Goal: Task Accomplishment & Management: Complete application form

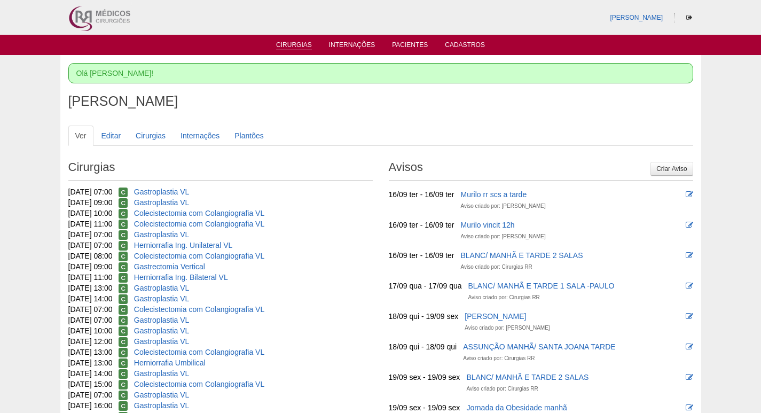
click at [302, 43] on link "Cirurgias" at bounding box center [294, 45] width 36 height 9
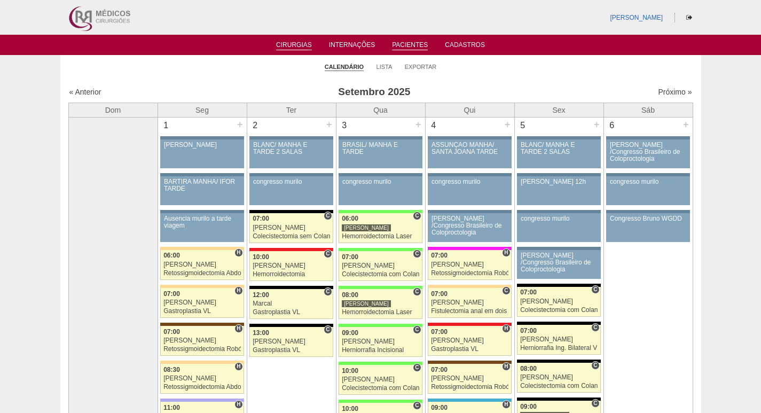
click at [404, 46] on link "Pacientes" at bounding box center [410, 45] width 36 height 9
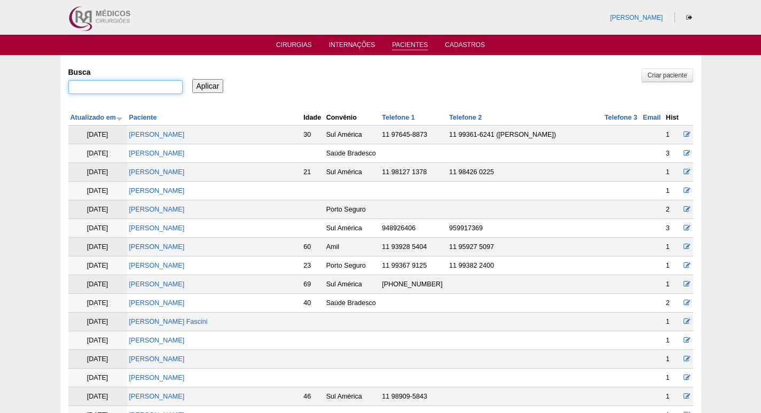
click at [157, 84] on input "Busca" at bounding box center [125, 87] width 114 height 14
click at [132, 88] on input "g" at bounding box center [125, 87] width 114 height 14
paste input "Gabriela Comenale Donke"
click at [74, 87] on input "gGabriela Comenale Donke" at bounding box center [125, 87] width 114 height 14
type input "Gabriela Comenale Donke"
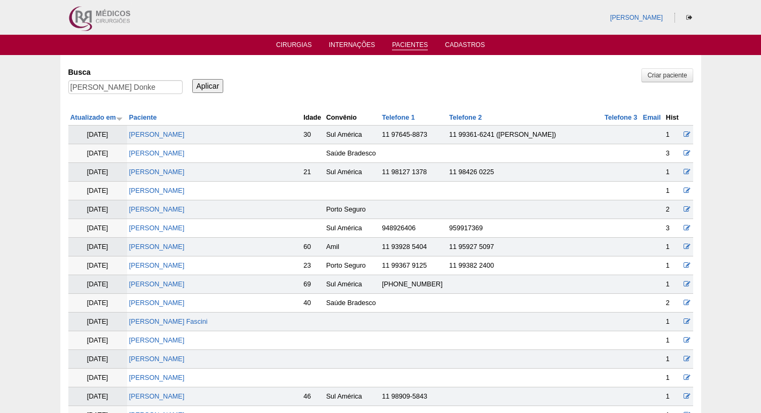
click at [205, 87] on input "Aplicar" at bounding box center [208, 86] width 32 height 14
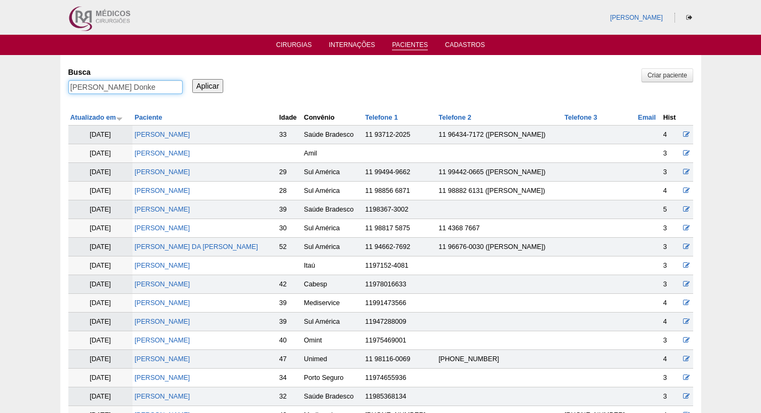
drag, startPoint x: 69, startPoint y: 87, endPoint x: 73, endPoint y: 91, distance: 6.4
click at [69, 87] on input "Gabriela Comenale Donke" at bounding box center [125, 87] width 114 height 14
click at [164, 87] on input ""Gabriela Comenale Donke" at bounding box center [125, 87] width 114 height 14
type input ""Gabriela Comenale Donke""
click at [206, 85] on input "Aplicar" at bounding box center [208, 86] width 32 height 14
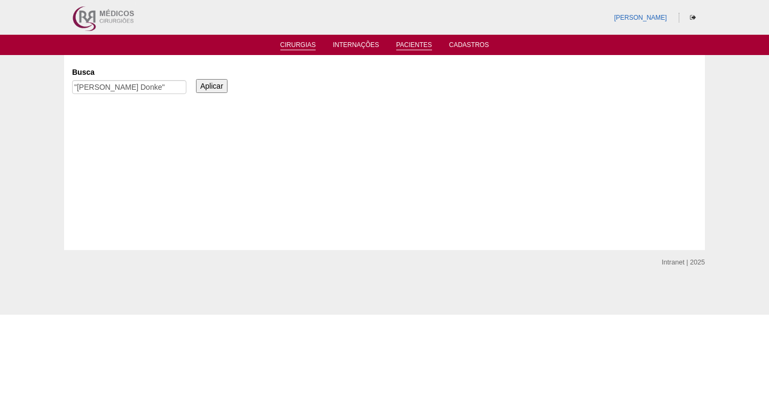
click at [296, 45] on link "Cirurgias" at bounding box center [299, 45] width 36 height 9
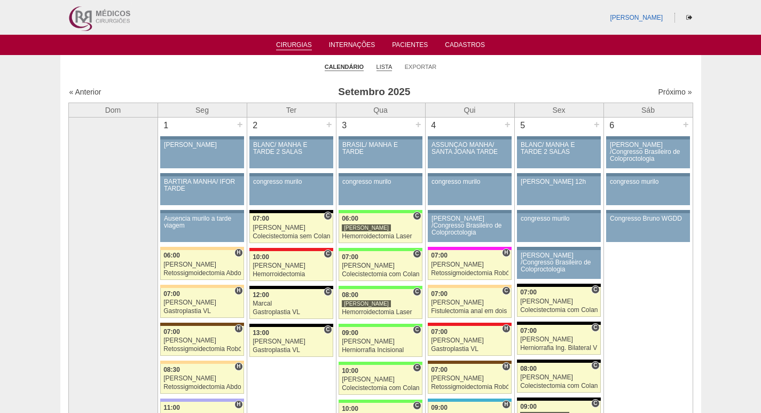
click at [385, 67] on link "Lista" at bounding box center [385, 67] width 16 height 8
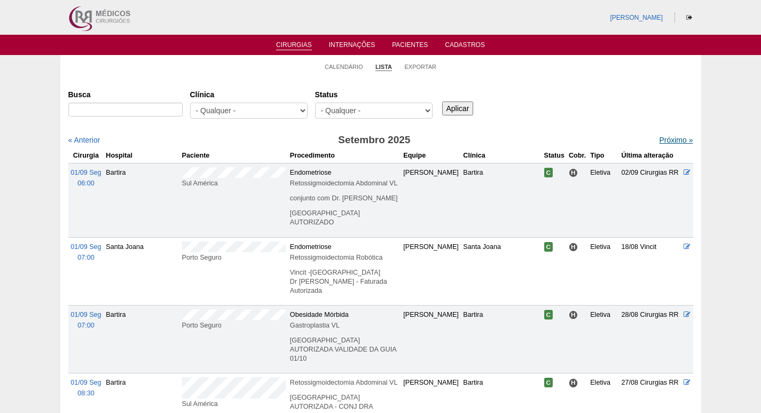
click at [666, 137] on link "Próximo »" at bounding box center [676, 140] width 34 height 9
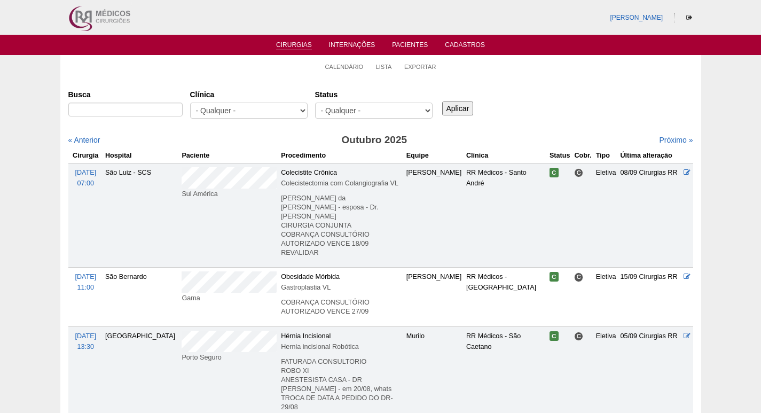
click at [290, 43] on link "Cirurgias" at bounding box center [294, 45] width 36 height 9
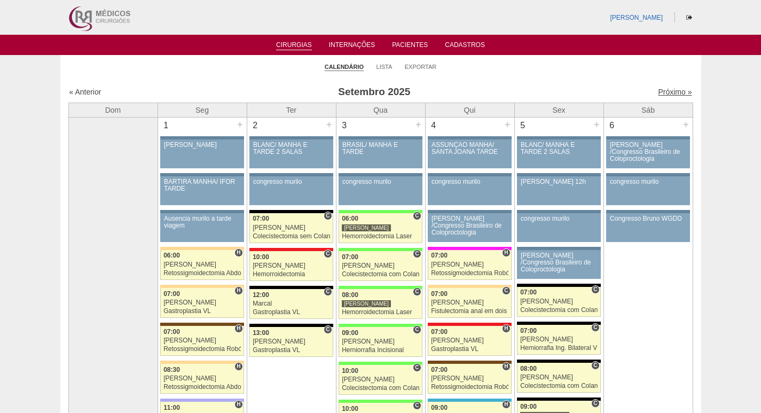
click at [663, 94] on link "Próximo »" at bounding box center [675, 92] width 34 height 9
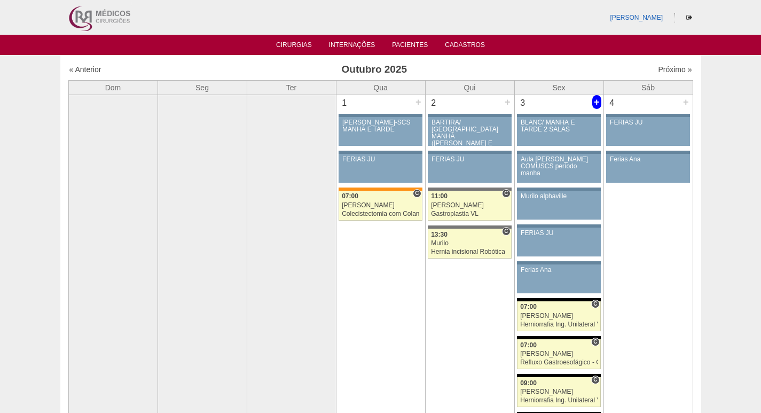
click at [597, 100] on div "+" at bounding box center [597, 102] width 9 height 14
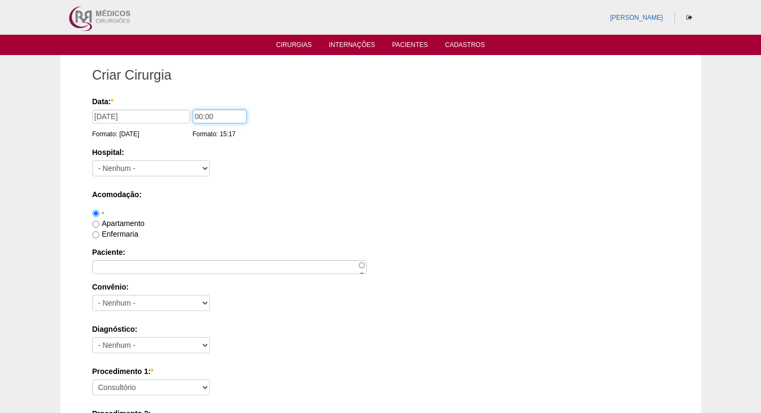
click at [194, 115] on input "00:00" at bounding box center [220, 117] width 54 height 14
type input "10:00"
click at [157, 172] on select "- Nenhum - 9 de Julho Albert Einstein Alvorada América Assunção Bartira Benefic…" at bounding box center [151, 168] width 118 height 16
select select "67"
click at [92, 160] on select "- Nenhum - 9 de Julho Albert Einstein Alvorada América Assunção Bartira Benefic…" at bounding box center [151, 168] width 118 height 16
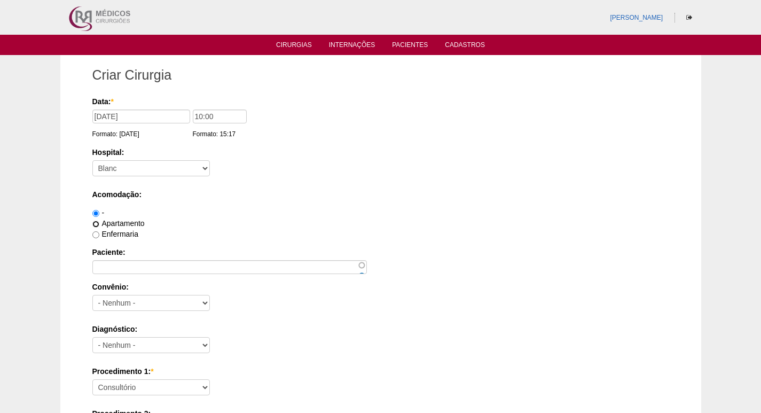
click at [95, 223] on input "Apartamento" at bounding box center [95, 224] width 7 height 7
radio input "true"
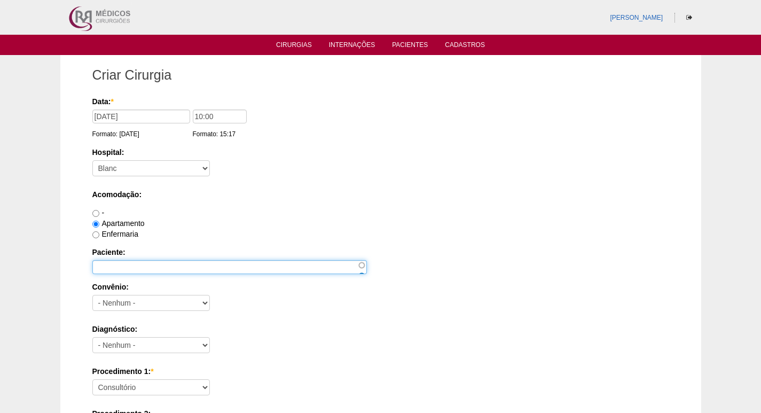
click at [110, 263] on input "Paciente:" at bounding box center [229, 267] width 275 height 14
paste input "[PERSON_NAME] Donke"
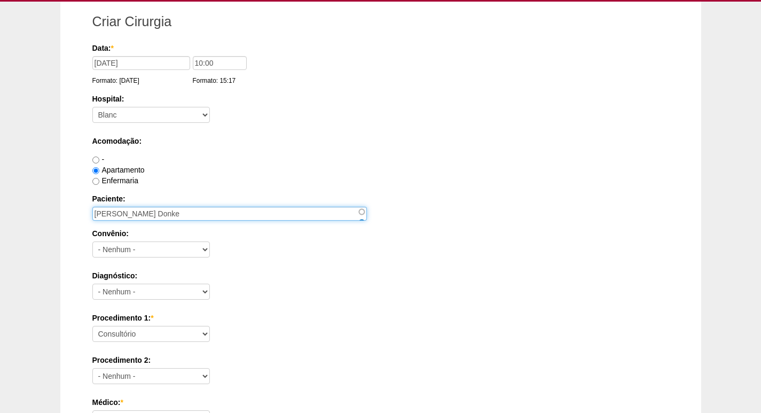
type input "[PERSON_NAME] Donke"
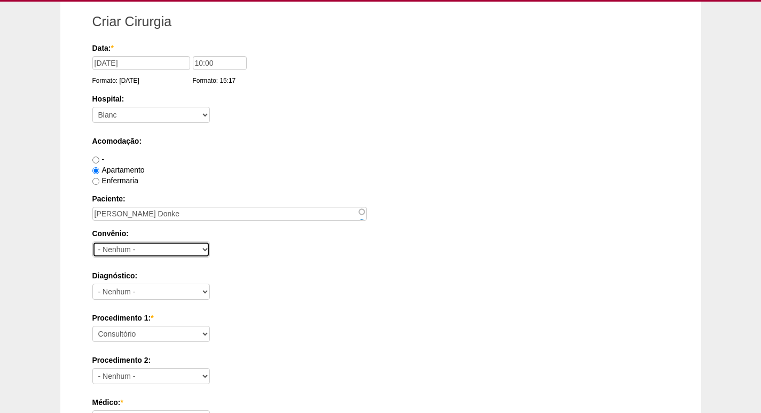
click at [155, 246] on select "- Nenhum - Abet Afresp Allianz Amil Blue Life Caasp Cabesp Caixa de Pensões Car…" at bounding box center [151, 250] width 118 height 16
select select "3746"
click at [92, 242] on select "- Nenhum - Abet Afresp Allianz Amil Blue Life Caasp Cabesp Caixa de Pensões Car…" at bounding box center [151, 250] width 118 height 16
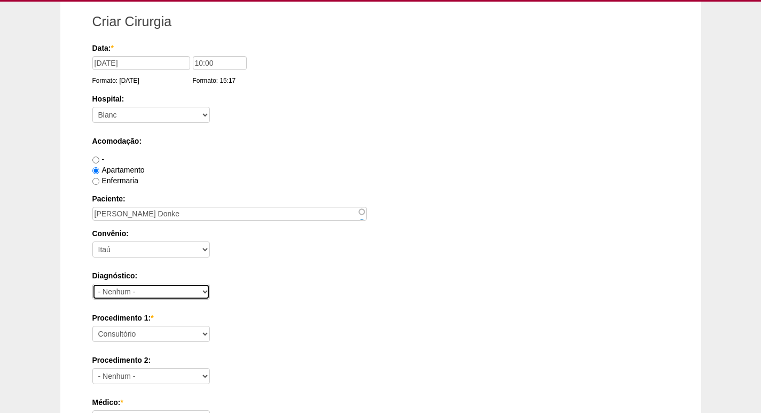
click at [158, 293] on select "- Nenhum - Abdome Agudo Abscesso Hepático Abscesso Perianal Abscesso Peritoneal…" at bounding box center [151, 292] width 118 height 16
select select "3707"
click at [92, 284] on select "- Nenhum - Abdome Agudo Abscesso Hepático Abscesso Perianal Abscesso Peritoneal…" at bounding box center [151, 292] width 118 height 16
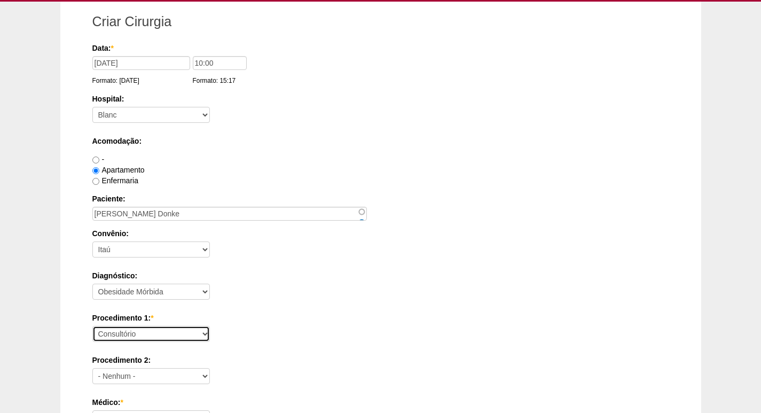
click at [139, 336] on select "Consultório Abscesso Hepático - Drenagem Abscesso perianal Amputação Abdômino P…" at bounding box center [151, 334] width 118 height 16
select select "3710"
click at [92, 326] on select "Consultório Abscesso Hepático - Drenagem Abscesso perianal Amputação Abdômino P…" at bounding box center [151, 334] width 118 height 16
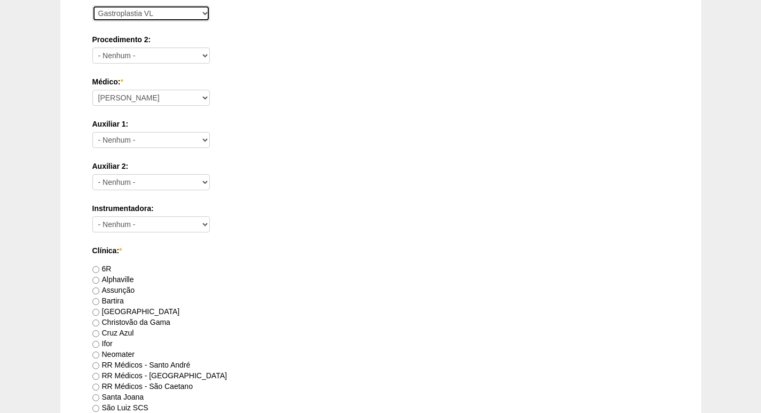
scroll to position [427, 0]
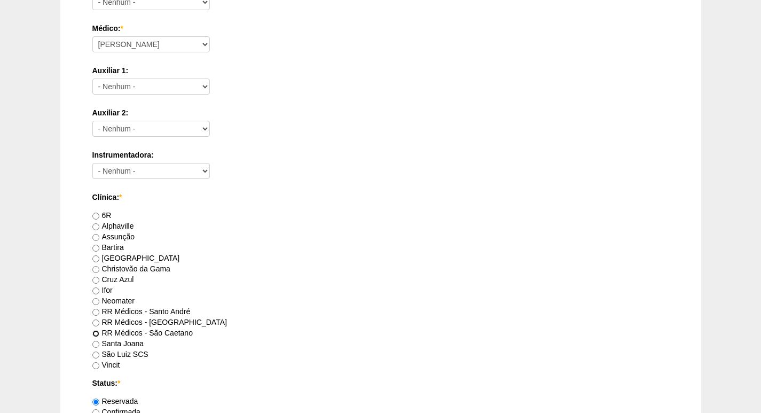
click at [94, 331] on input "RR Médicos - São Caetano" at bounding box center [95, 333] width 7 height 7
radio input "true"
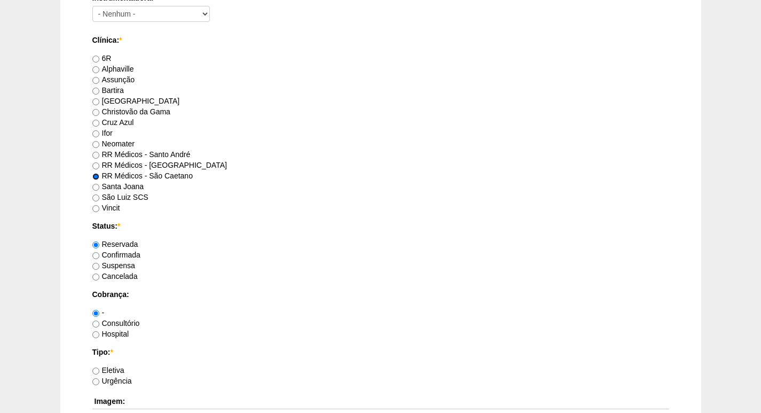
scroll to position [588, 0]
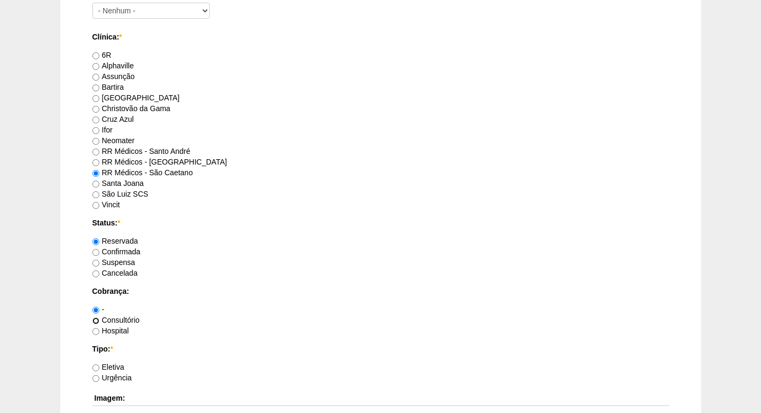
click at [96, 321] on input "Consultório" at bounding box center [95, 320] width 7 height 7
radio input "true"
click at [98, 367] on input "Eletiva" at bounding box center [95, 367] width 7 height 7
radio input "true"
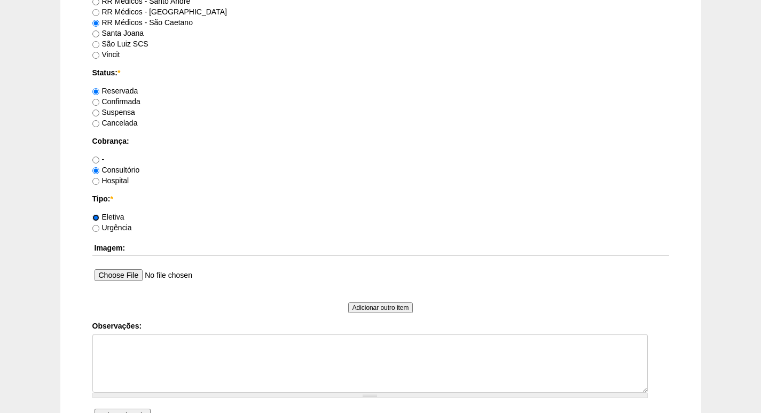
scroll to position [748, 0]
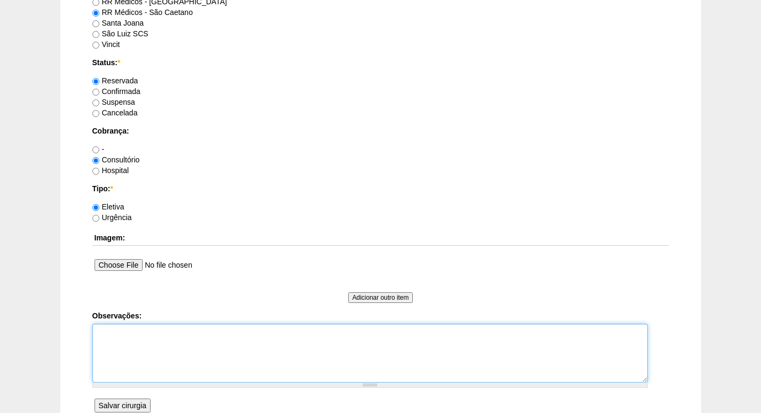
click at [145, 339] on textarea "Observações:" at bounding box center [370, 353] width 556 height 59
type textarea "Nathan fara a cirurgia"
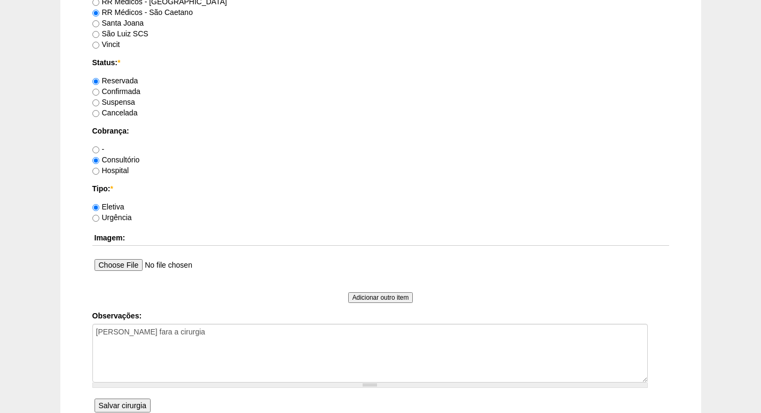
click at [128, 406] on input "Salvar cirurgia" at bounding box center [123, 406] width 56 height 14
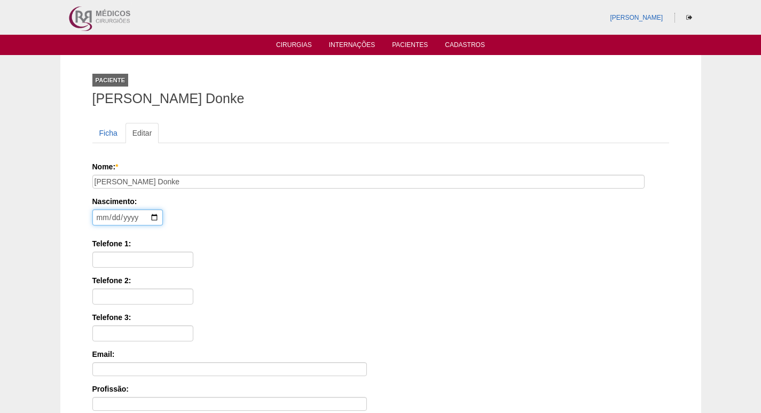
click at [96, 218] on input "date" at bounding box center [127, 217] width 71 height 16
type input "[DATE]"
drag, startPoint x: 104, startPoint y: 261, endPoint x: 103, endPoint y: 250, distance: 10.7
click at [104, 261] on input "Telefone 1:" at bounding box center [142, 260] width 101 height 16
paste input "99101-5814"
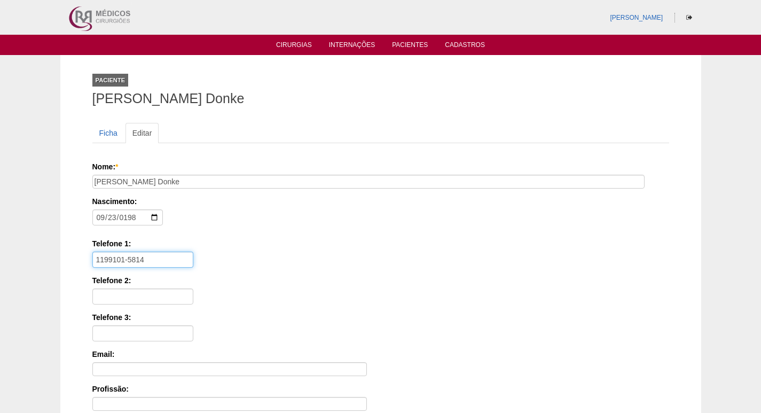
scroll to position [239, 0]
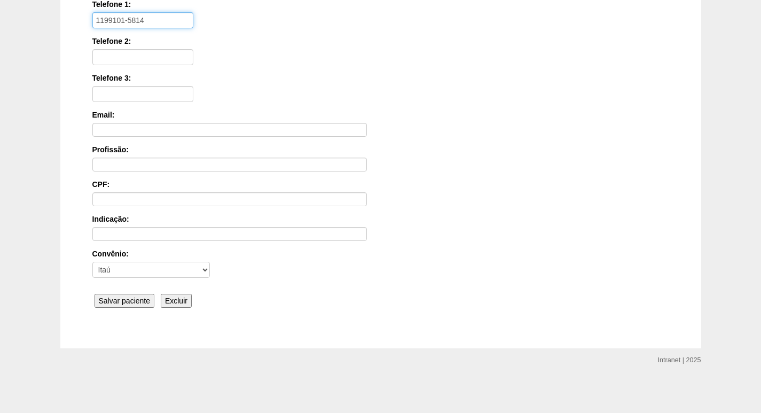
type input "1199101-5814"
click at [121, 299] on input "Salvar paciente" at bounding box center [125, 301] width 60 height 14
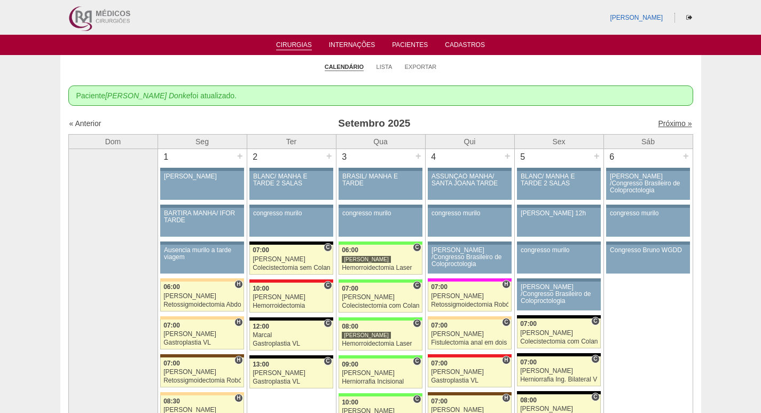
click at [666, 123] on link "Próximo »" at bounding box center [675, 123] width 34 height 9
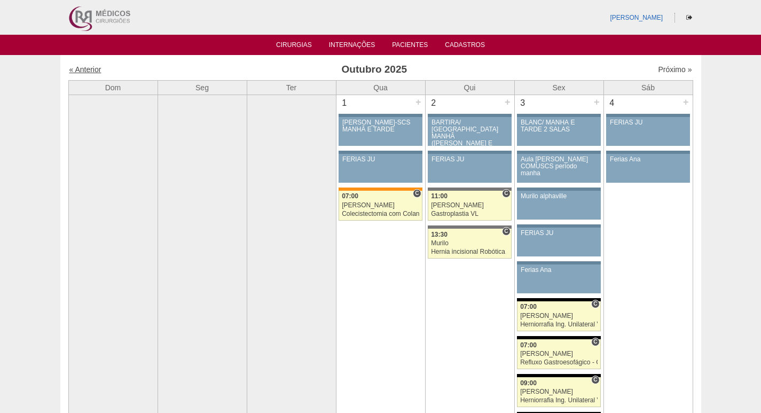
click at [92, 70] on link "« Anterior" at bounding box center [85, 69] width 32 height 9
